Goal: Task Accomplishment & Management: Manage account settings

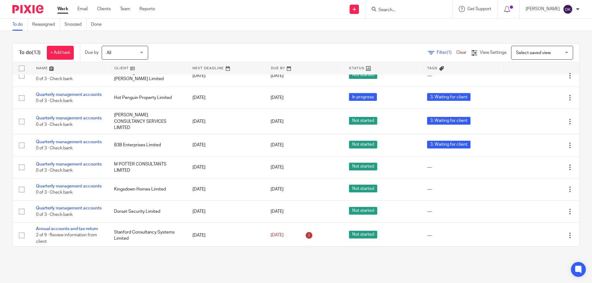
scroll to position [142, 0]
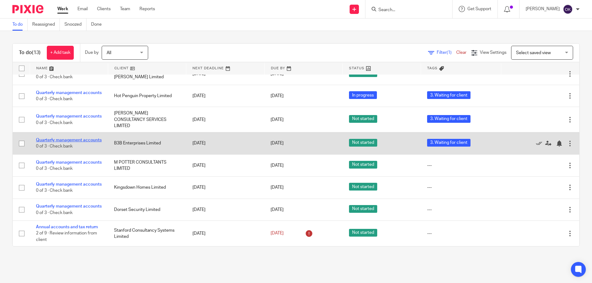
click at [66, 138] on link "Quarterly management accounts" at bounding box center [69, 140] width 66 height 4
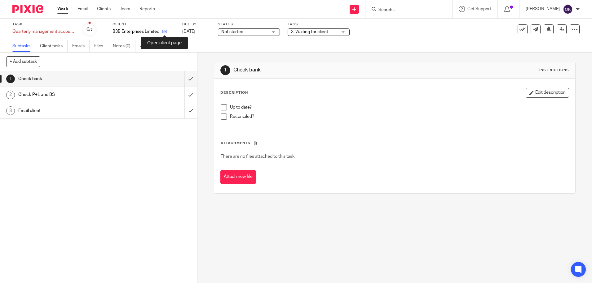
click at [164, 29] on link at bounding box center [163, 31] width 8 height 6
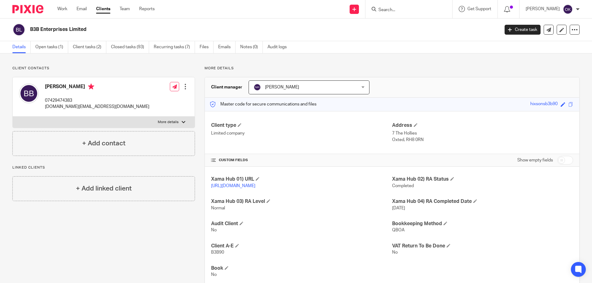
click at [18, 13] on img at bounding box center [27, 9] width 31 height 8
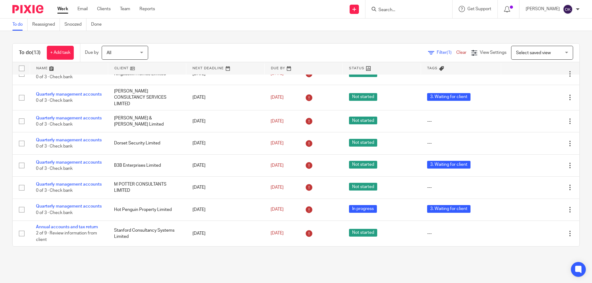
scroll to position [142, 0]
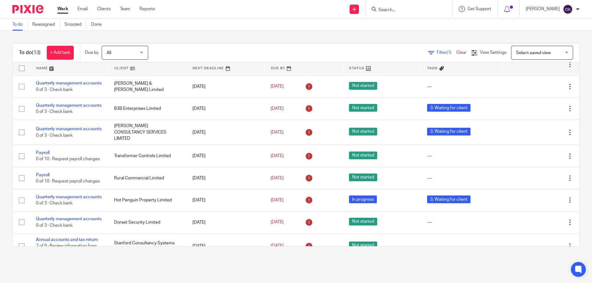
scroll to position [142, 0]
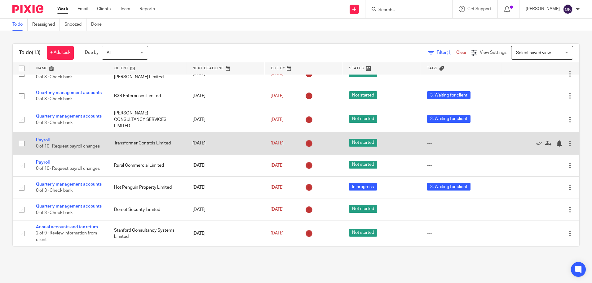
click at [47, 138] on link "Payroll" at bounding box center [43, 140] width 14 height 4
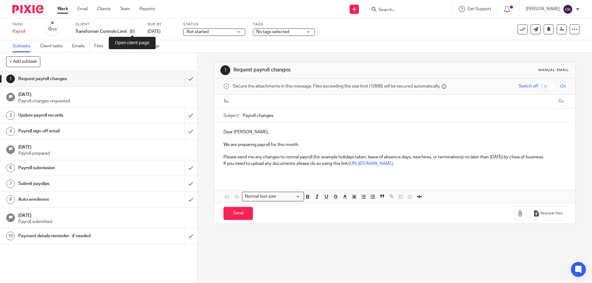
click at [130, 31] on icon at bounding box center [132, 31] width 5 height 5
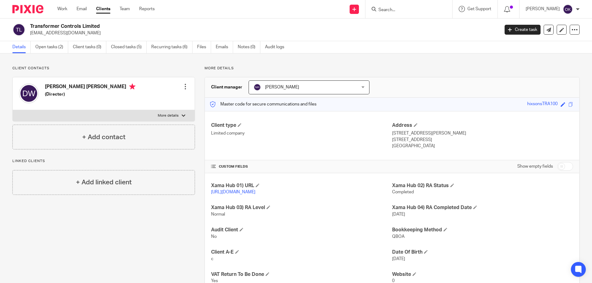
drag, startPoint x: 30, startPoint y: 25, endPoint x: 118, endPoint y: 20, distance: 87.8
click at [119, 19] on div "Transformer Controls Limited dhw@transformercontrols.co.uk Create task Update f…" at bounding box center [296, 30] width 592 height 23
drag, startPoint x: 118, startPoint y: 20, endPoint x: 99, endPoint y: 24, distance: 19.5
copy h2 "Transformer Controls Limited"
click at [60, 9] on link "Work" at bounding box center [62, 9] width 10 height 6
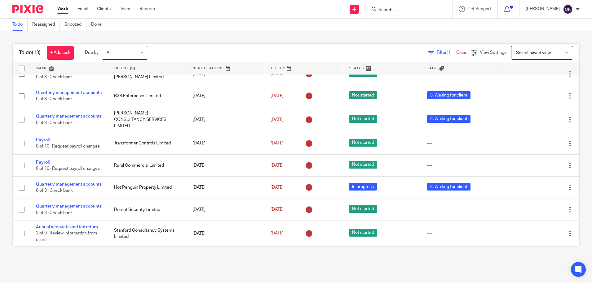
scroll to position [142, 0]
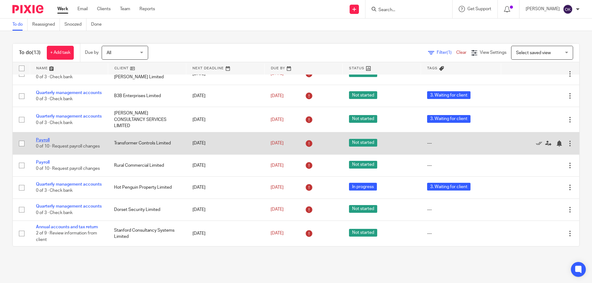
click at [47, 138] on link "Payroll" at bounding box center [43, 140] width 14 height 4
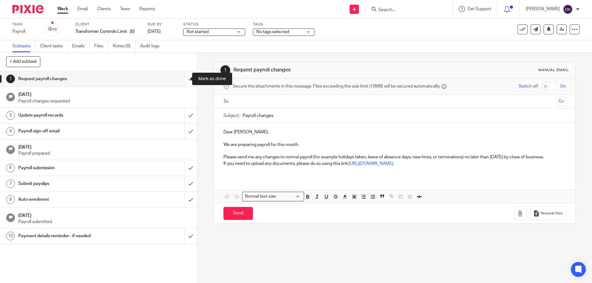
click at [182, 84] on input "submit" at bounding box center [98, 78] width 197 height 15
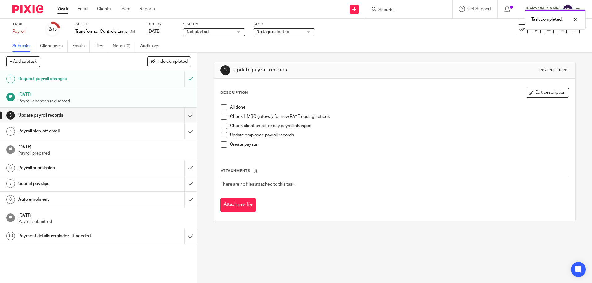
click at [221, 105] on span at bounding box center [224, 107] width 6 height 6
click at [221, 117] on span at bounding box center [224, 117] width 6 height 6
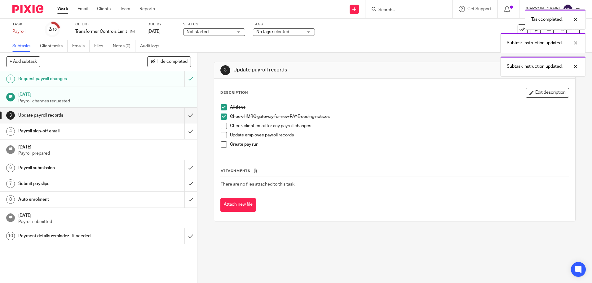
drag, startPoint x: 222, startPoint y: 128, endPoint x: 221, endPoint y: 131, distance: 3.2
click at [222, 128] on span at bounding box center [224, 126] width 6 height 6
click at [221, 136] on span at bounding box center [224, 135] width 6 height 6
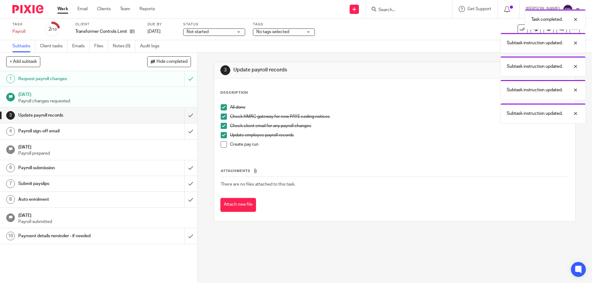
drag, startPoint x: 221, startPoint y: 146, endPoint x: 217, endPoint y: 146, distance: 4.3
click at [221, 146] on span at bounding box center [224, 145] width 6 height 6
click at [179, 112] on input "submit" at bounding box center [98, 115] width 197 height 15
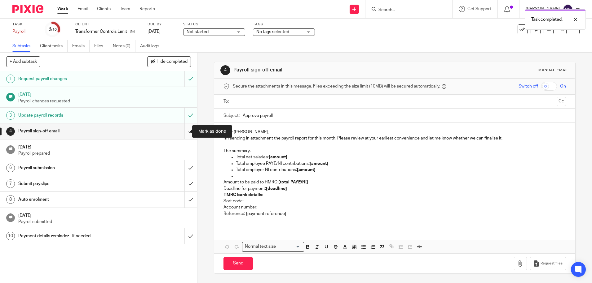
click at [179, 133] on input "submit" at bounding box center [98, 131] width 197 height 15
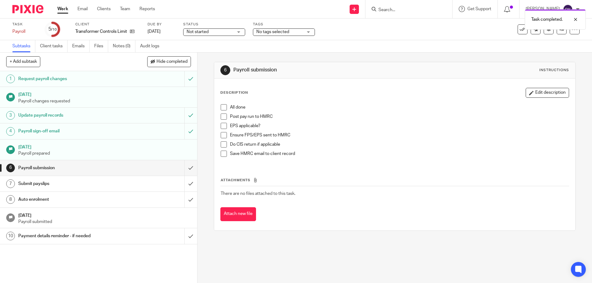
drag, startPoint x: 222, startPoint y: 106, endPoint x: 222, endPoint y: 113, distance: 7.1
click at [222, 106] on span at bounding box center [224, 107] width 6 height 6
click at [222, 118] on span at bounding box center [224, 117] width 6 height 6
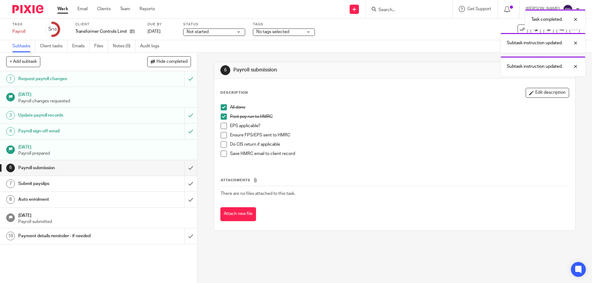
click at [223, 137] on span at bounding box center [224, 135] width 6 height 6
drag, startPoint x: 222, startPoint y: 137, endPoint x: 222, endPoint y: 126, distance: 10.9
click at [222, 126] on span at bounding box center [224, 126] width 6 height 6
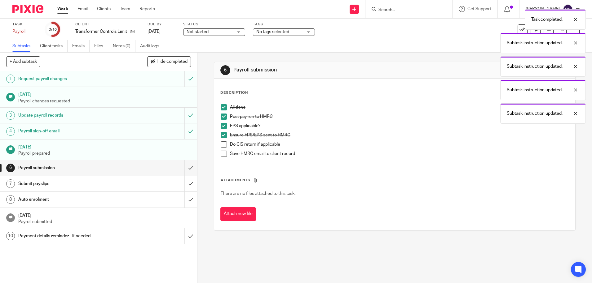
click at [221, 147] on span at bounding box center [224, 145] width 6 height 6
click at [221, 154] on span at bounding box center [224, 154] width 6 height 6
click at [182, 168] on input "submit" at bounding box center [98, 167] width 197 height 15
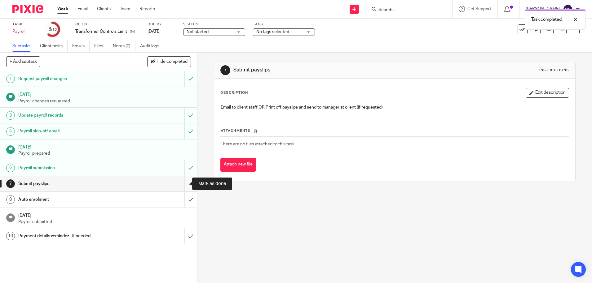
click at [186, 183] on input "submit" at bounding box center [98, 183] width 197 height 15
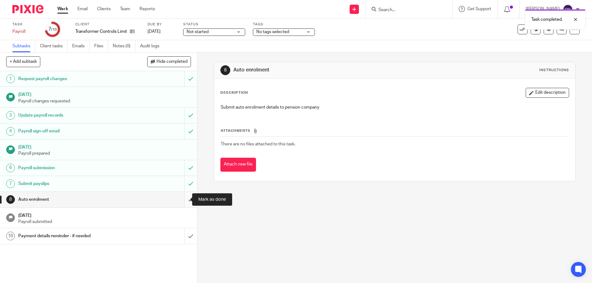
click at [182, 197] on input "submit" at bounding box center [98, 199] width 197 height 15
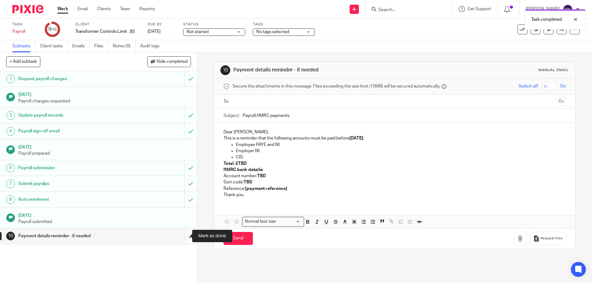
click at [183, 234] on input "submit" at bounding box center [98, 236] width 197 height 15
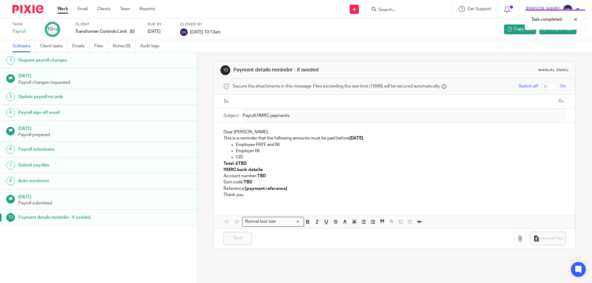
click at [39, 10] on img at bounding box center [27, 9] width 31 height 8
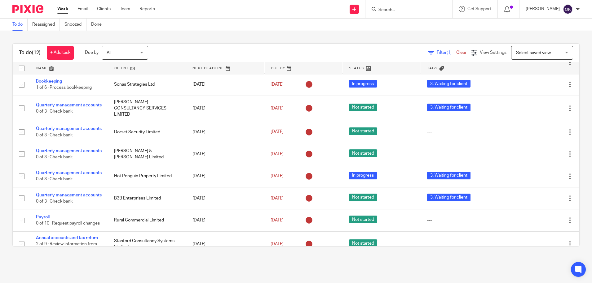
scroll to position [117, 0]
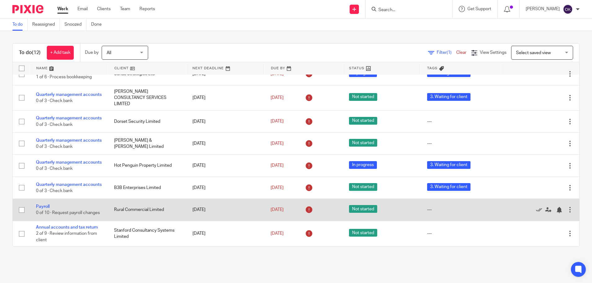
click at [40, 199] on td "Payroll 0 of 10 · Request payroll changes" at bounding box center [69, 210] width 78 height 22
click at [41, 205] on link "Payroll" at bounding box center [43, 207] width 14 height 4
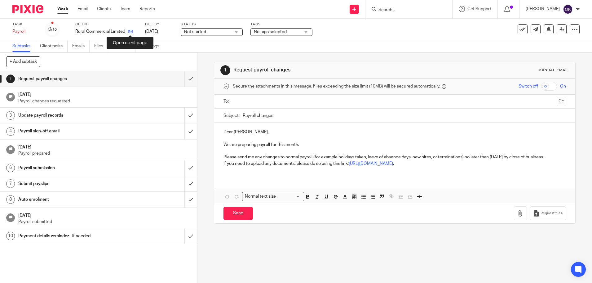
click at [131, 31] on icon at bounding box center [130, 31] width 5 height 5
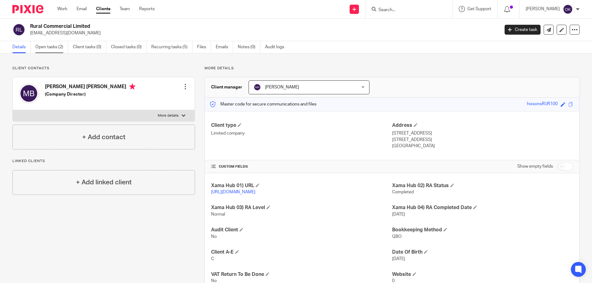
click at [50, 46] on link "Open tasks (2)" at bounding box center [51, 47] width 33 height 12
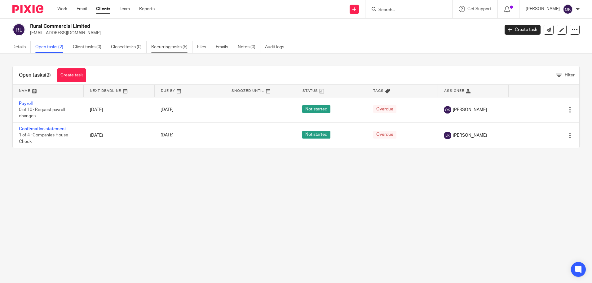
click at [180, 47] on link "Recurring tasks (5)" at bounding box center [171, 47] width 41 height 12
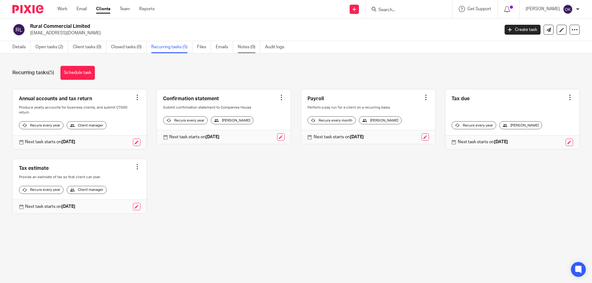
click at [252, 51] on link "Notes (0)" at bounding box center [249, 47] width 23 height 12
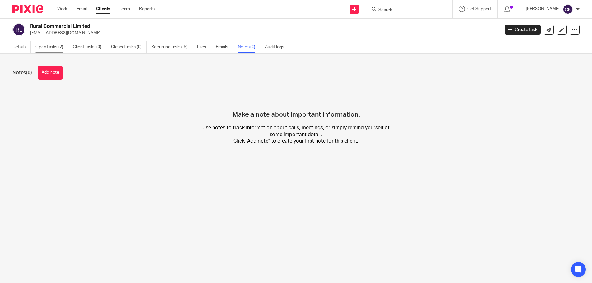
click at [45, 46] on link "Open tasks (2)" at bounding box center [51, 47] width 33 height 12
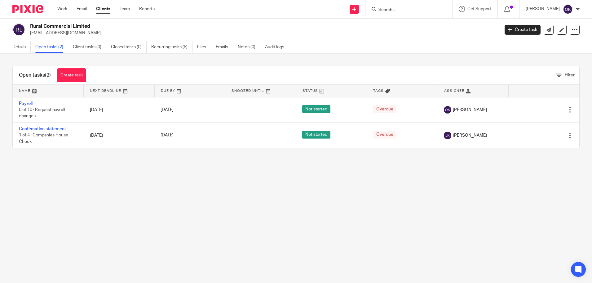
drag, startPoint x: 96, startPoint y: 24, endPoint x: 28, endPoint y: 22, distance: 67.9
click at [28, 22] on div "Rural Commercial Limited mattb@hotmail.ch Create task Update from Companies Hou…" at bounding box center [296, 30] width 592 height 23
copy h2 "Rural Commercial Limited"
click at [20, 7] on img at bounding box center [27, 9] width 31 height 8
